Goal: Information Seeking & Learning: Compare options

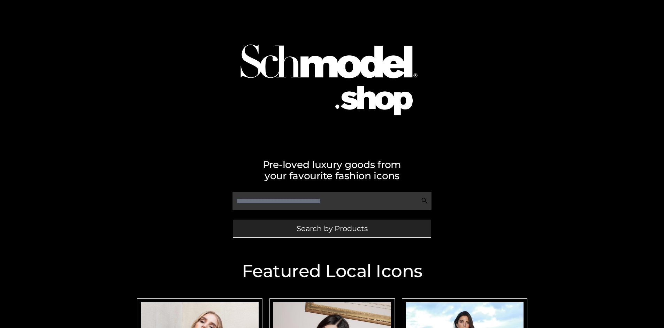
click at [332, 228] on span "Search by Products" at bounding box center [332, 228] width 71 height 7
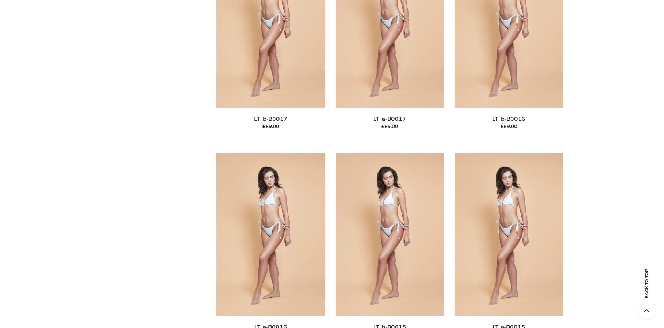
scroll to position [2340, 0]
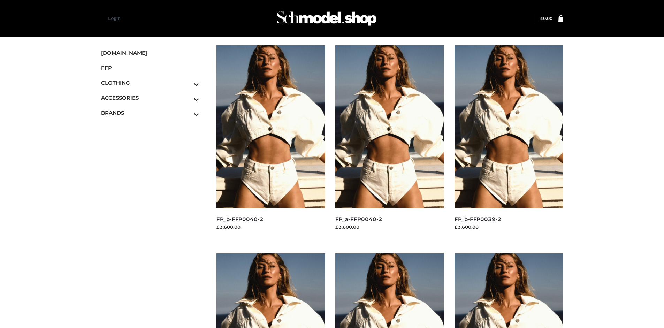
scroll to position [328, 0]
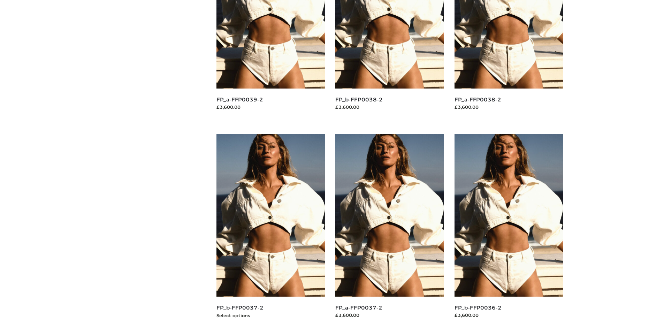
click at [271, 231] on img at bounding box center [270, 215] width 109 height 163
click at [390, 231] on img at bounding box center [389, 215] width 109 height 163
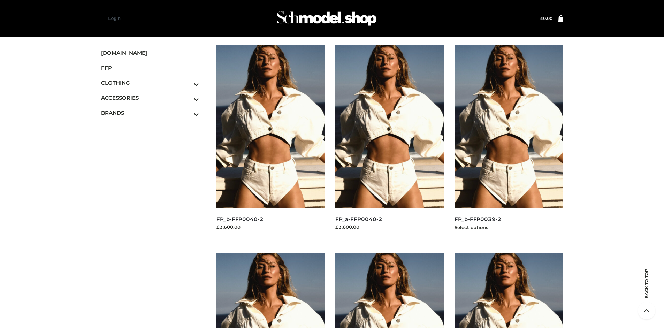
click at [509, 142] on img at bounding box center [509, 126] width 109 height 163
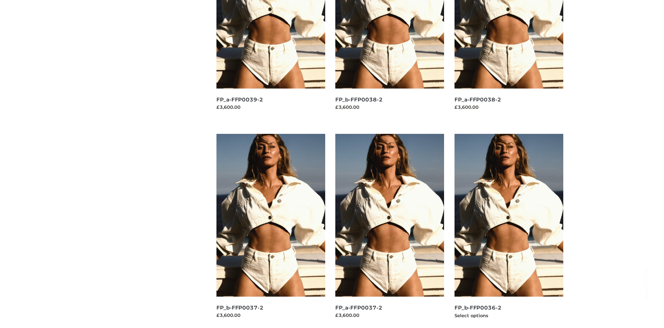
click at [509, 231] on img at bounding box center [509, 215] width 109 height 163
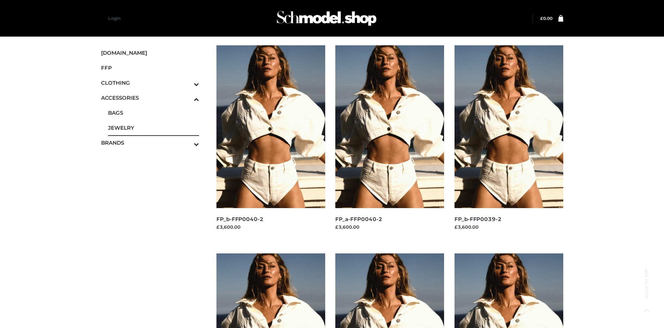
click at [153, 128] on span "JEWELRY" at bounding box center [153, 128] width 91 height 8
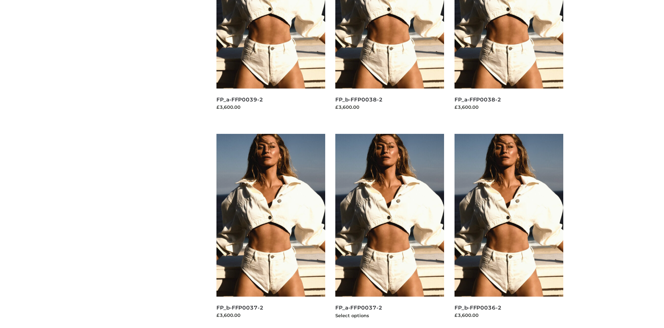
click at [390, 231] on img at bounding box center [389, 215] width 109 height 163
click at [509, 231] on img at bounding box center [509, 215] width 109 height 163
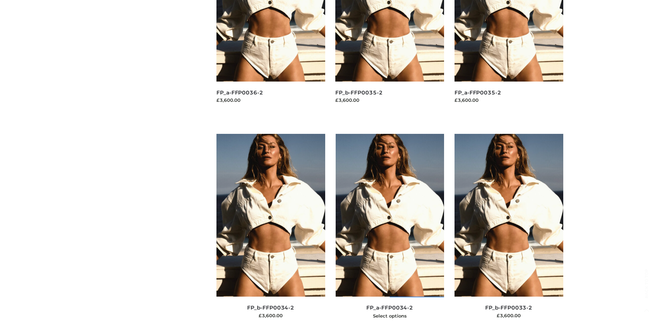
click at [390, 231] on img at bounding box center [390, 215] width 109 height 163
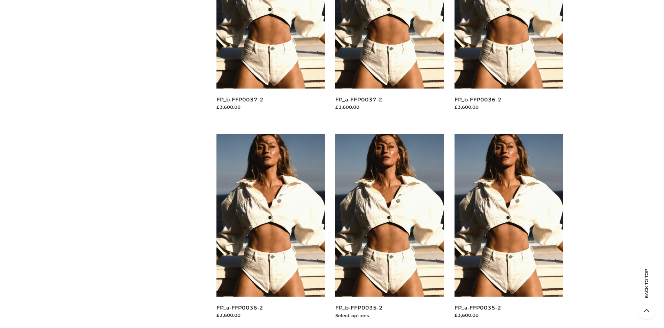
click at [390, 231] on img at bounding box center [389, 215] width 109 height 163
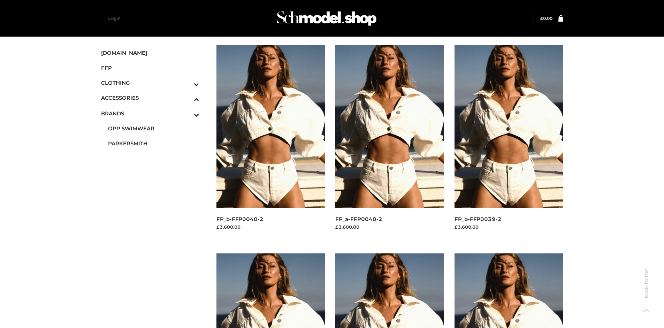
click at [153, 143] on span "PARKERSMITH" at bounding box center [153, 143] width 91 height 8
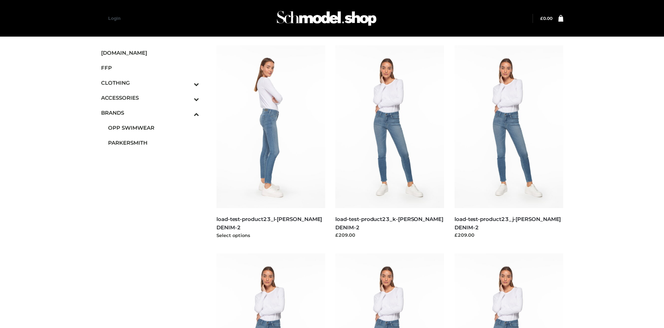
click at [271, 142] on img at bounding box center [270, 126] width 109 height 163
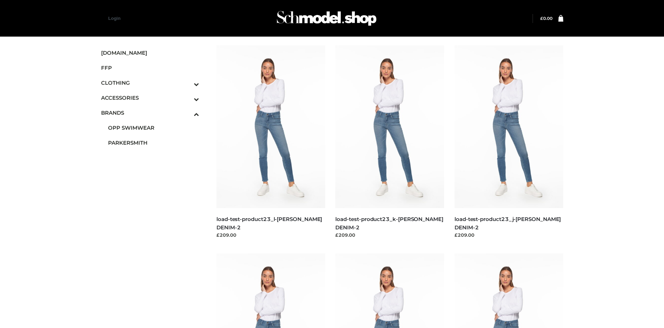
scroll to position [536, 0]
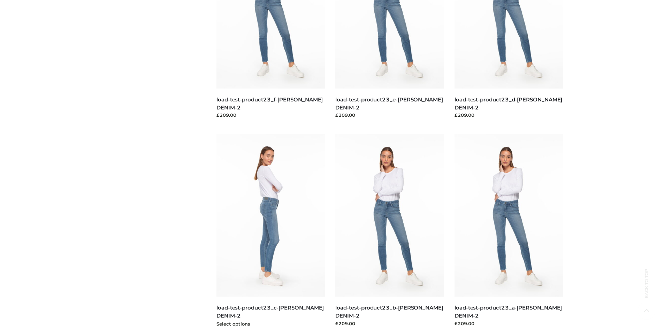
click at [271, 231] on img at bounding box center [270, 215] width 109 height 163
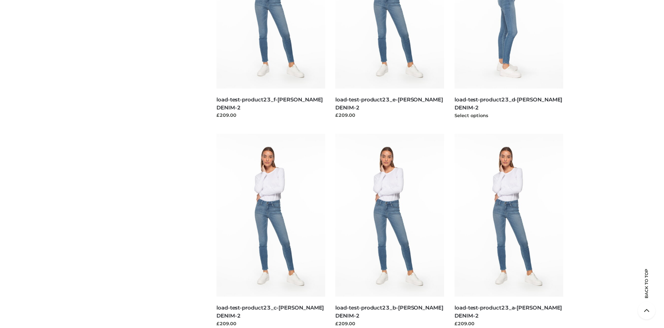
scroll to position [328, 0]
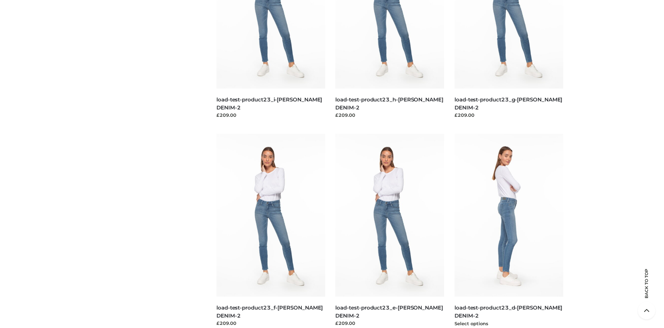
click at [509, 231] on img at bounding box center [509, 215] width 109 height 163
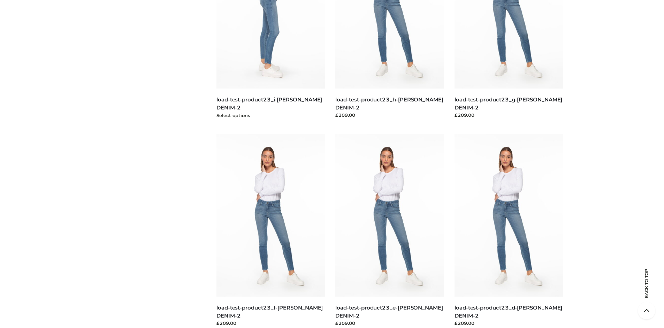
scroll to position [0, 0]
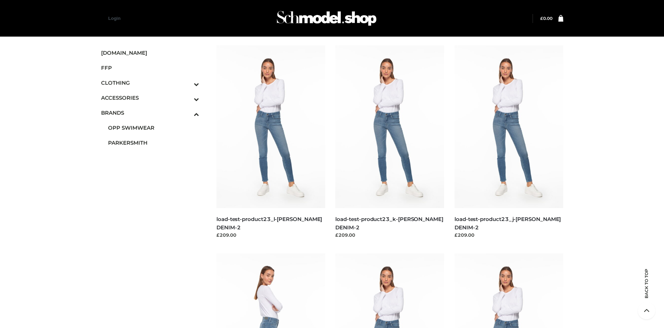
click at [187, 83] on icon "Toggle Submenu" at bounding box center [160, 84] width 78 height 8
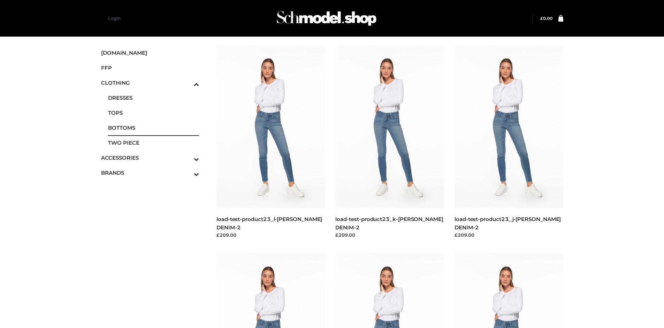
click at [153, 128] on span "BOTTOMS" at bounding box center [153, 128] width 91 height 8
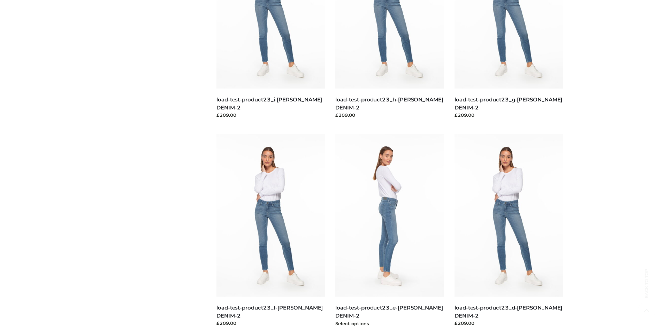
click at [390, 231] on img at bounding box center [389, 215] width 109 height 163
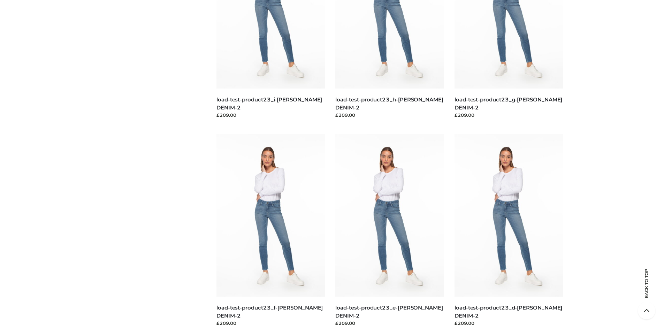
scroll to position [536, 0]
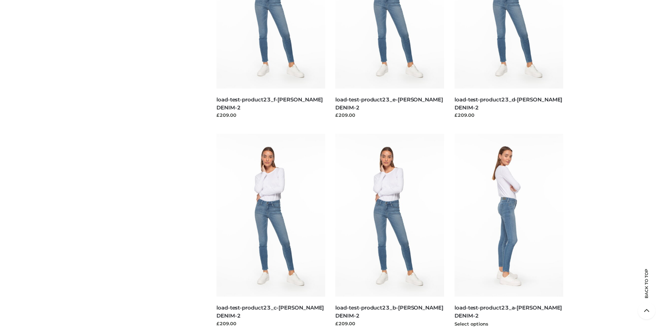
click at [509, 231] on img at bounding box center [509, 215] width 109 height 163
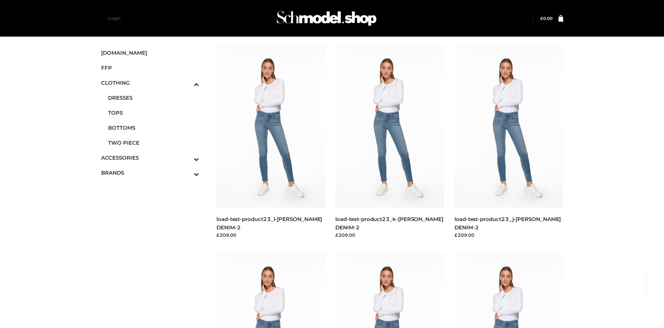
scroll to position [328, 0]
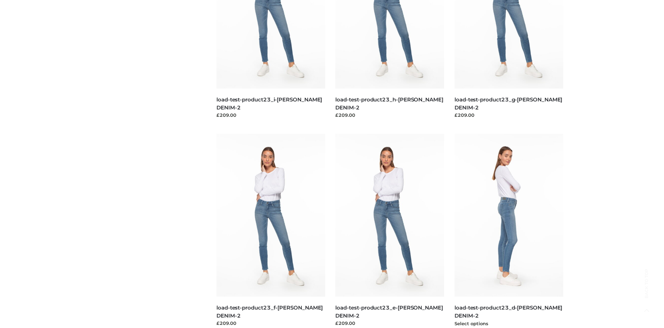
click at [509, 231] on img at bounding box center [509, 215] width 109 height 163
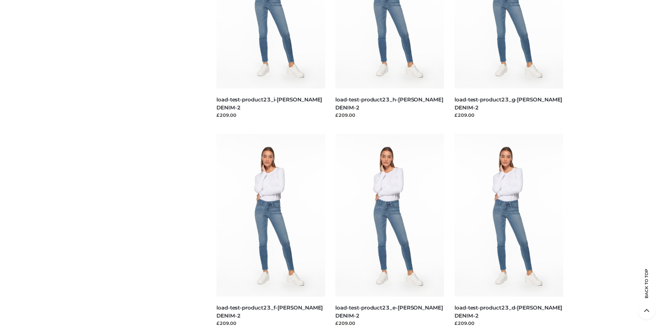
scroll to position [0, 0]
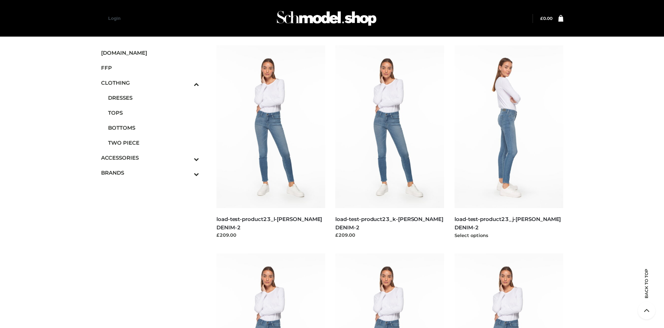
click at [509, 142] on img at bounding box center [509, 126] width 109 height 163
